Goal: Information Seeking & Learning: Compare options

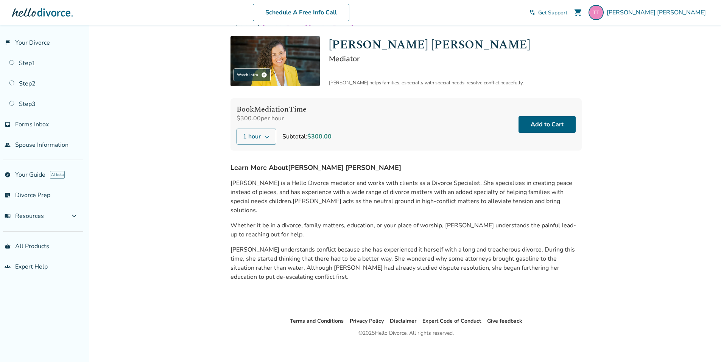
scroll to position [25, 0]
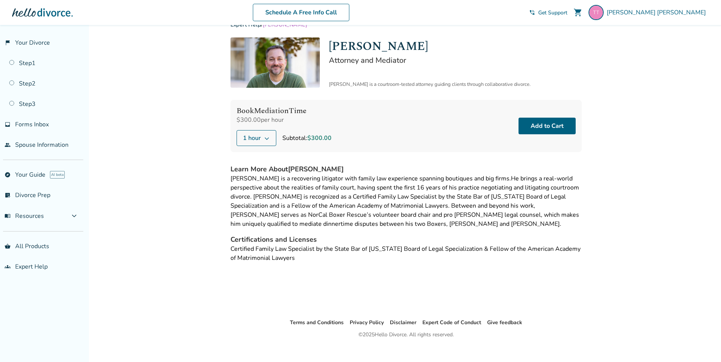
scroll to position [25, 0]
